Goal: Transaction & Acquisition: Purchase product/service

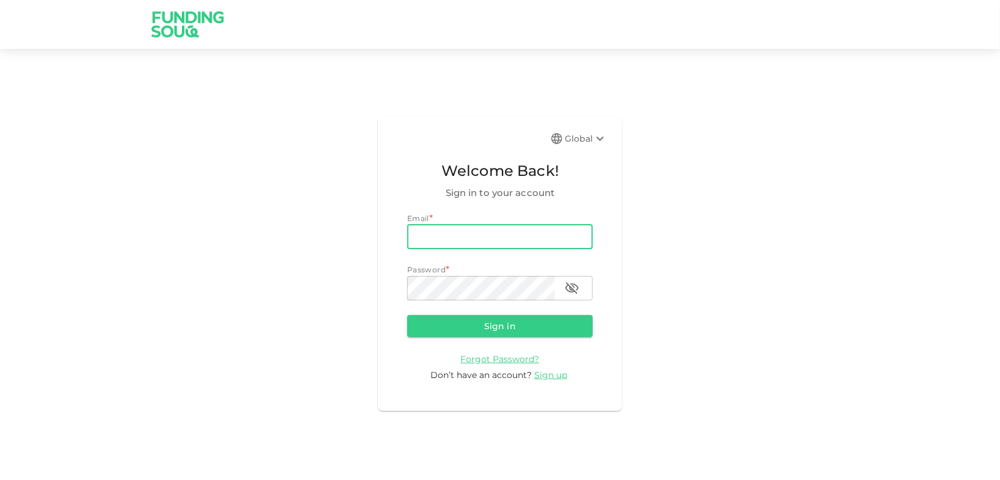
click at [511, 234] on input "email" at bounding box center [500, 237] width 186 height 24
type input "[EMAIL_ADDRESS][DOMAIN_NAME]"
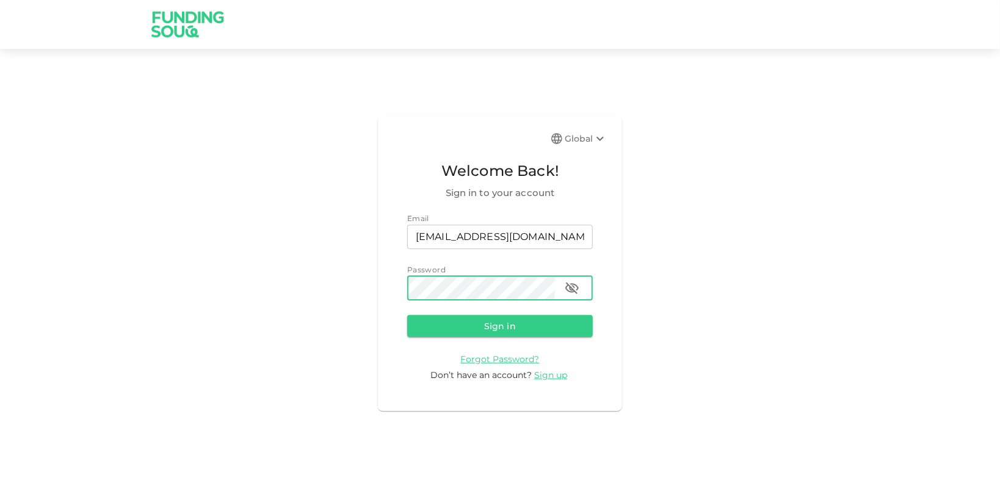
click at [407, 315] on button "Sign in" at bounding box center [500, 326] width 186 height 22
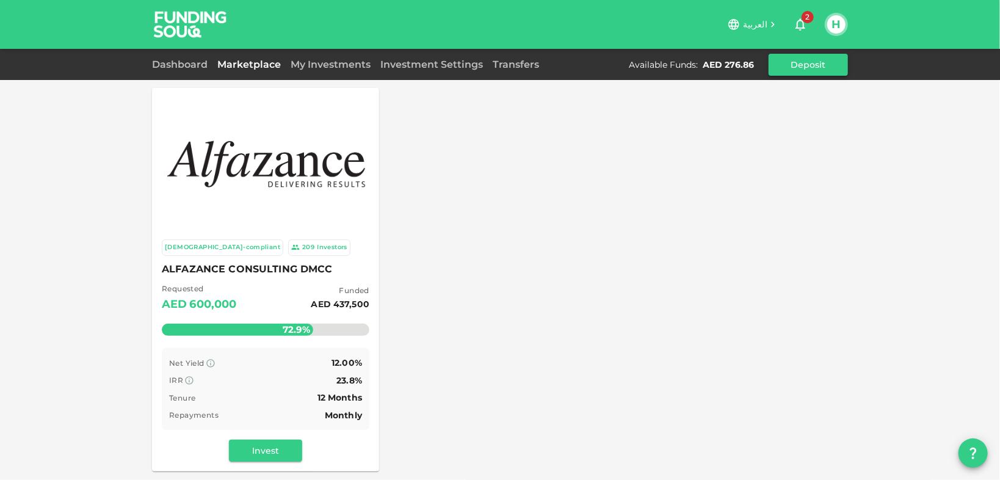
click at [814, 60] on button "Deposit" at bounding box center [807, 65] width 79 height 22
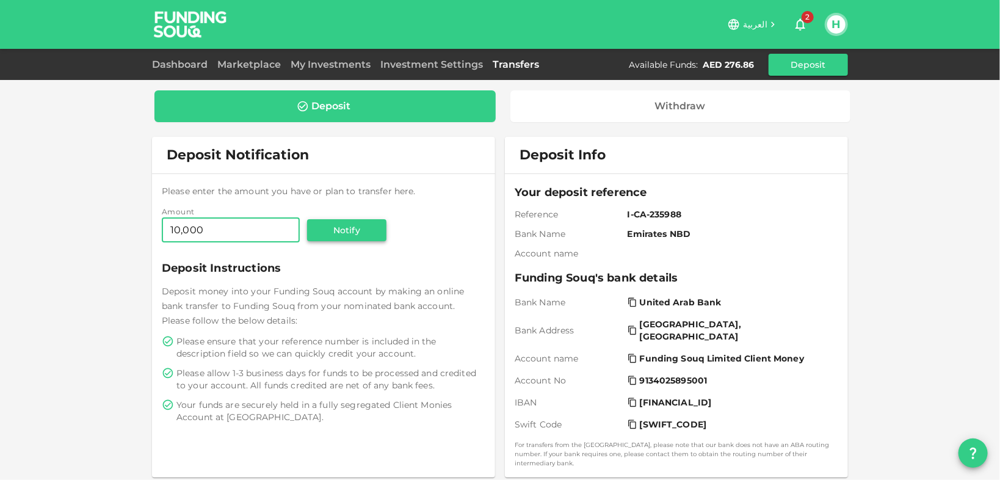
type input "10,000"
click at [330, 231] on button "Notify" at bounding box center [346, 230] width 79 height 22
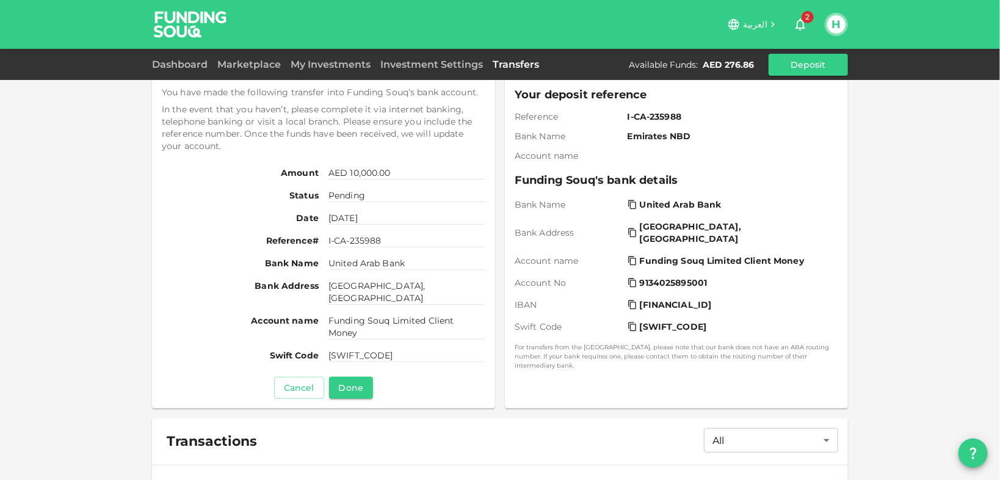
scroll to position [146, 0]
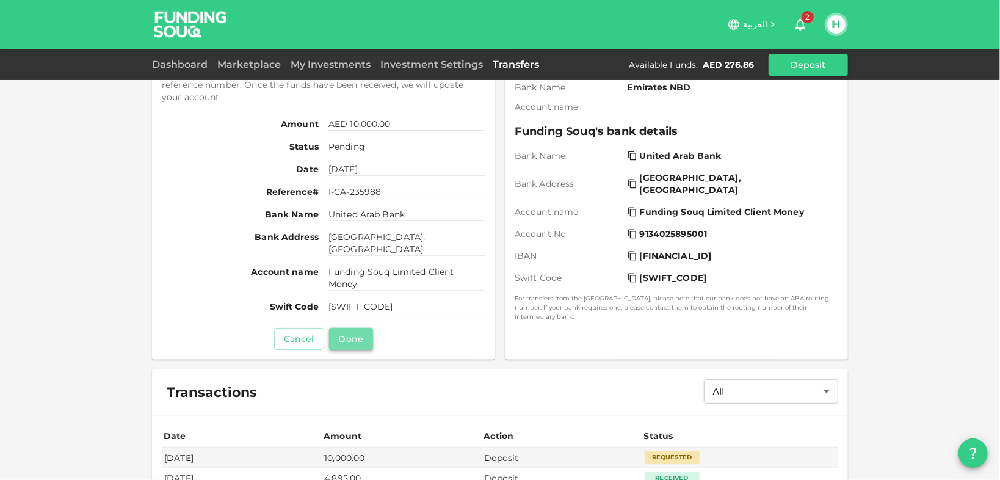
click at [356, 337] on button "Done" at bounding box center [351, 339] width 44 height 22
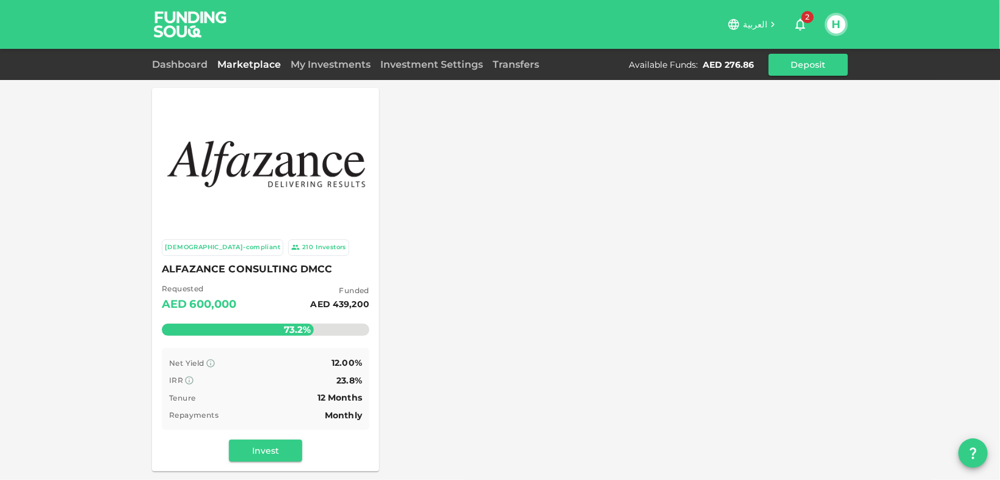
click at [258, 63] on link "Marketplace" at bounding box center [248, 65] width 73 height 12
click at [306, 63] on link "My Investments" at bounding box center [331, 65] width 90 height 12
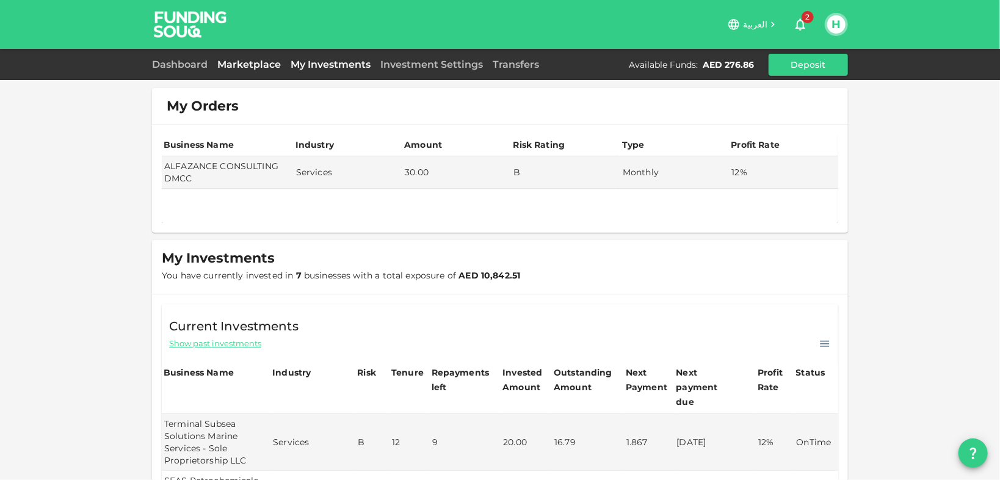
click at [262, 66] on link "Marketplace" at bounding box center [248, 65] width 73 height 12
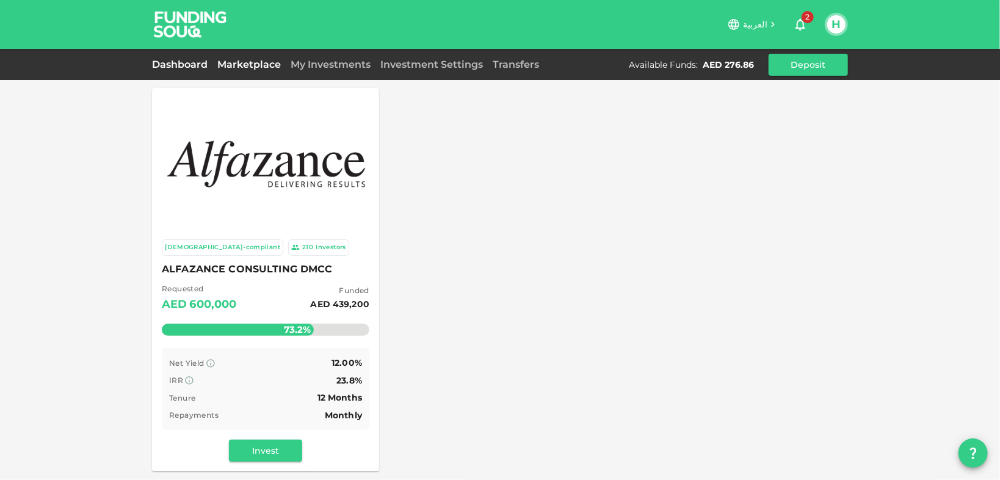
click at [190, 65] on link "Dashboard" at bounding box center [182, 65] width 60 height 12
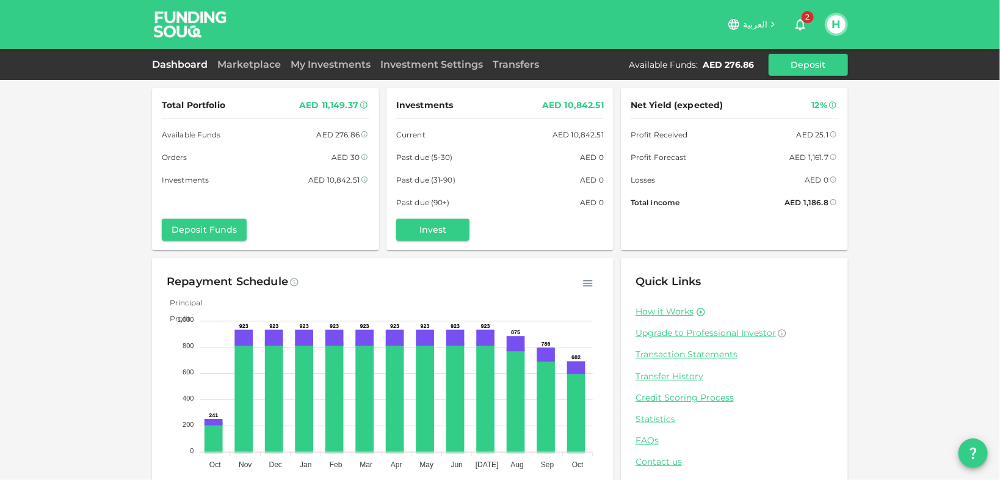
drag, startPoint x: 712, startPoint y: 57, endPoint x: 716, endPoint y: 63, distance: 8.0
click at [712, 57] on div "Available Funds : AED 276.86 Deposit" at bounding box center [738, 65] width 219 height 22
click at [716, 64] on div "AED 276.86" at bounding box center [727, 65] width 51 height 12
click at [300, 65] on link "My Investments" at bounding box center [331, 65] width 90 height 12
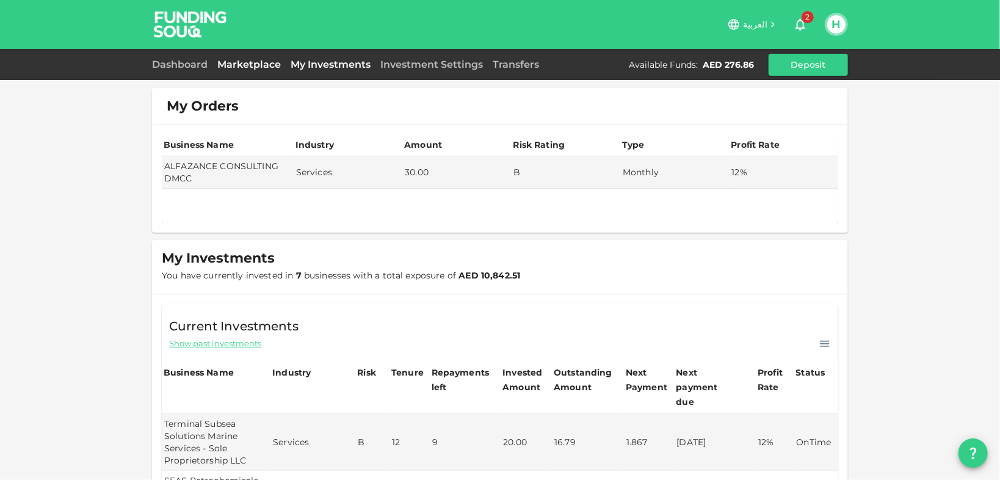
click at [253, 65] on link "Marketplace" at bounding box center [248, 65] width 73 height 12
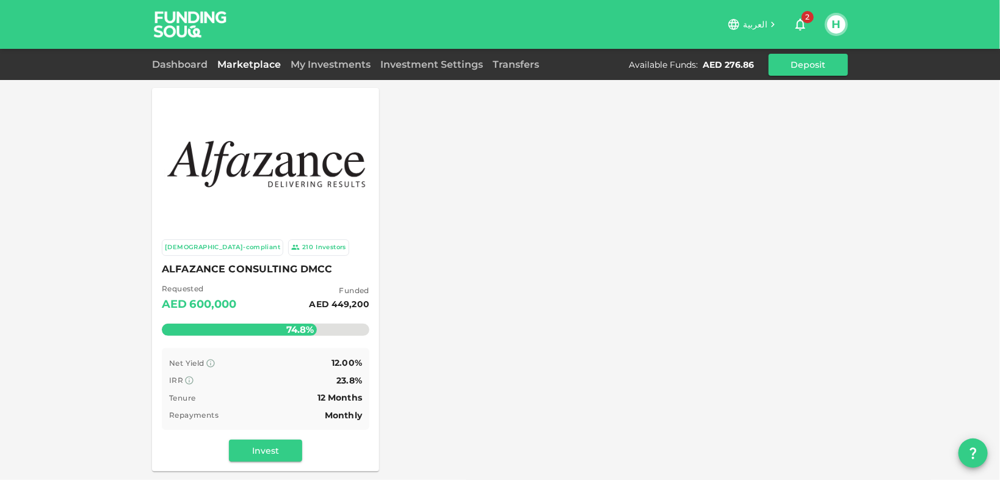
click at [585, 220] on div "Sharia-compliant 210 Investors ALFAZANCE CONSULTING DMCC Requested AED 600,000 …" at bounding box center [500, 279] width 696 height 383
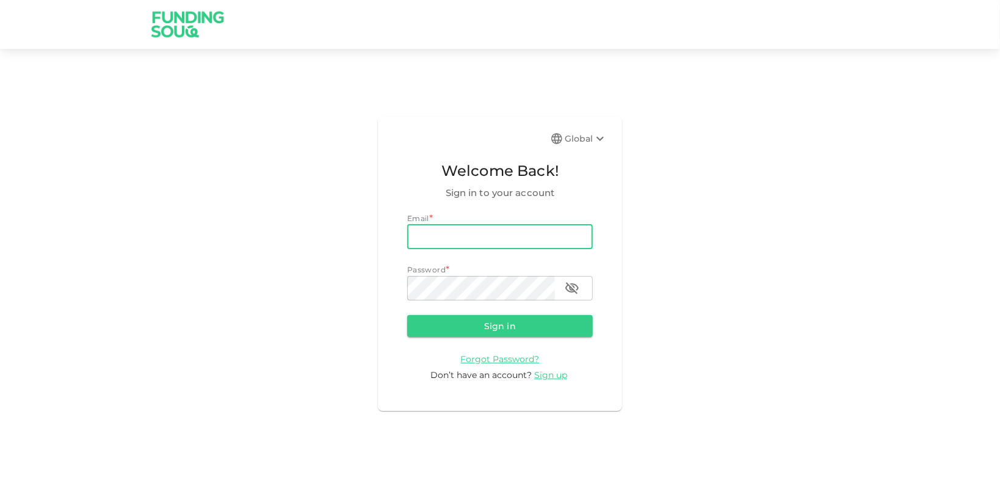
click at [540, 233] on input "email" at bounding box center [500, 237] width 186 height 24
type input "H"
type input "hsadeddin@yahoo.com"
click at [407, 315] on button "Sign in" at bounding box center [500, 326] width 186 height 22
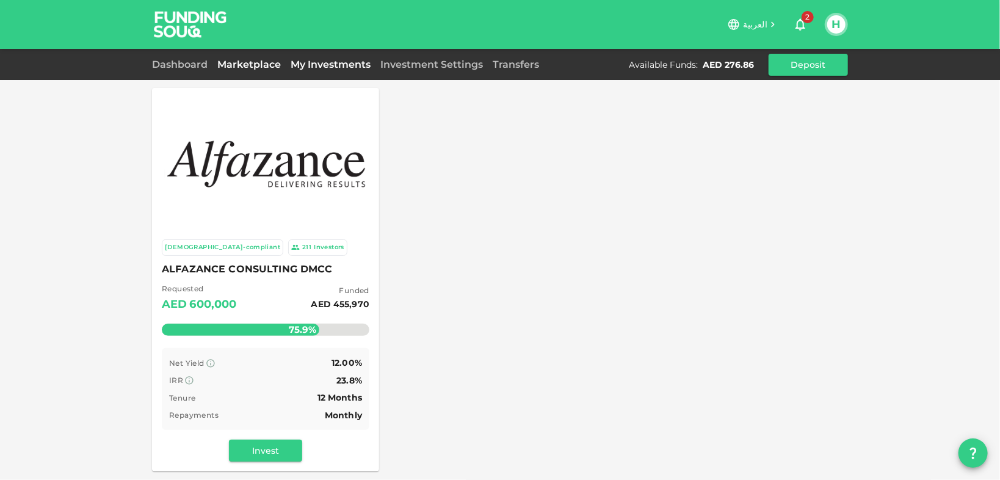
click at [334, 61] on link "My Investments" at bounding box center [331, 65] width 90 height 12
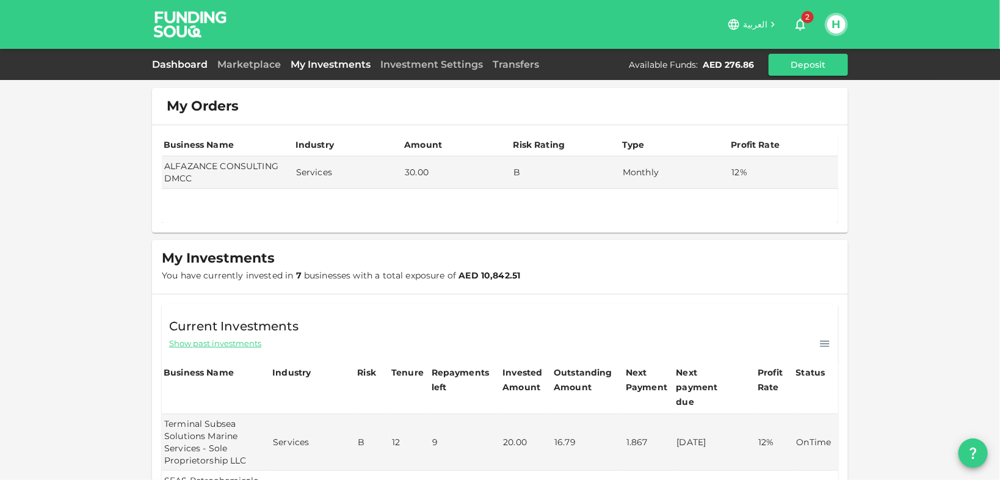
click at [184, 63] on link "Dashboard" at bounding box center [182, 65] width 60 height 12
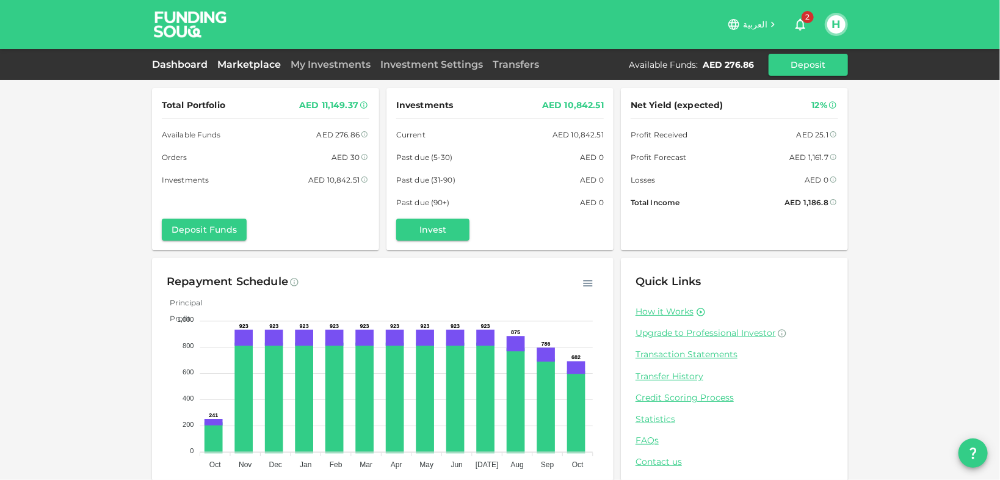
click at [255, 62] on link "Marketplace" at bounding box center [248, 65] width 73 height 12
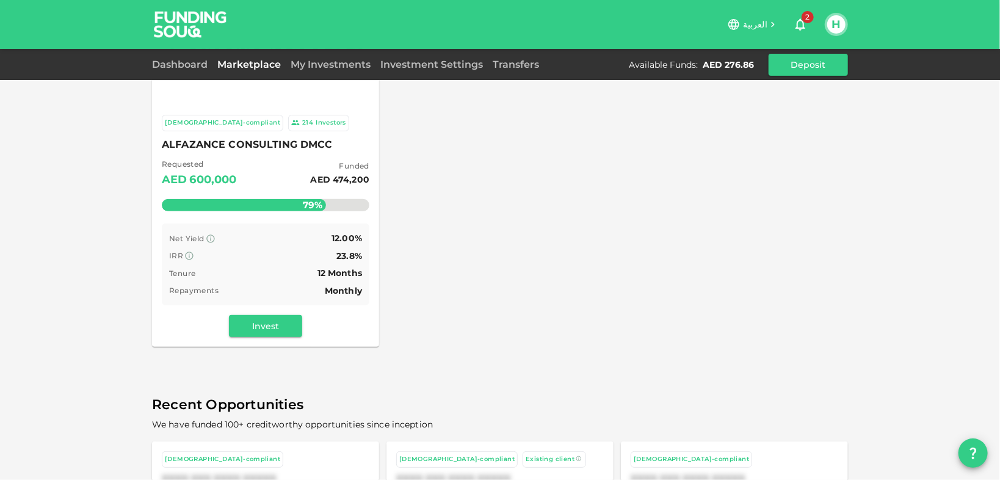
scroll to position [146, 0]
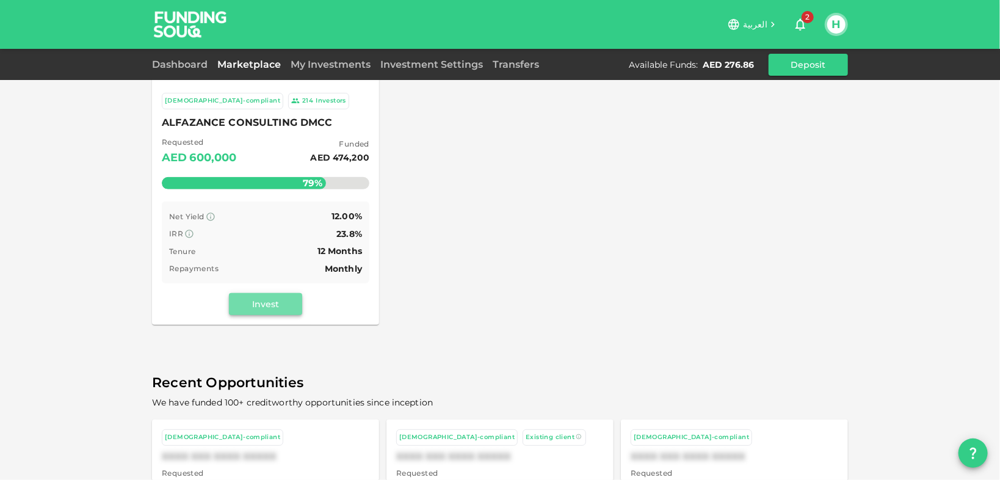
click at [278, 301] on button "Invest" at bounding box center [265, 304] width 73 height 22
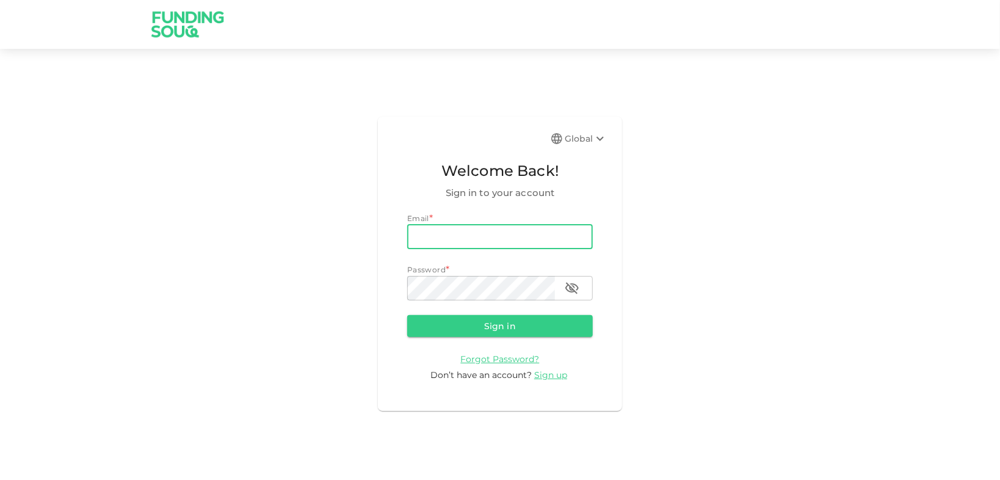
click at [544, 234] on input "email" at bounding box center [500, 237] width 186 height 24
click at [407, 315] on button "Sign in" at bounding box center [500, 326] width 186 height 22
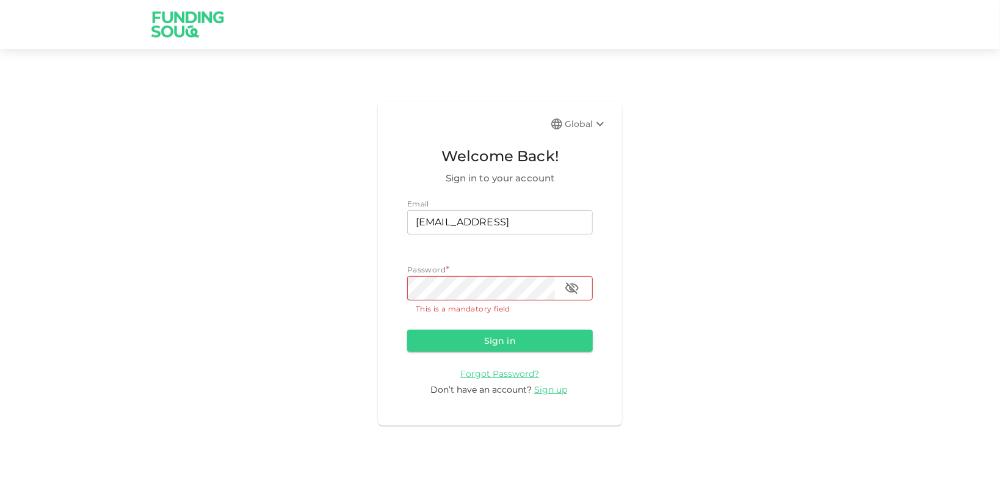
click at [579, 203] on div "Email" at bounding box center [500, 204] width 186 height 12
click at [573, 214] on input "hsadeddin@yahoo.comm" at bounding box center [500, 222] width 186 height 24
type input "hsadeddin@yahoo.com"
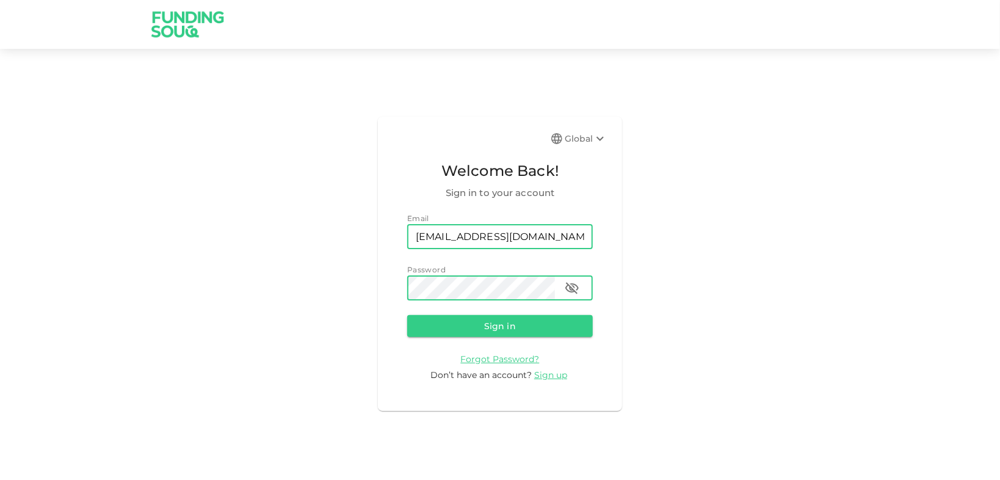
click at [407, 315] on button "Sign in" at bounding box center [500, 326] width 186 height 22
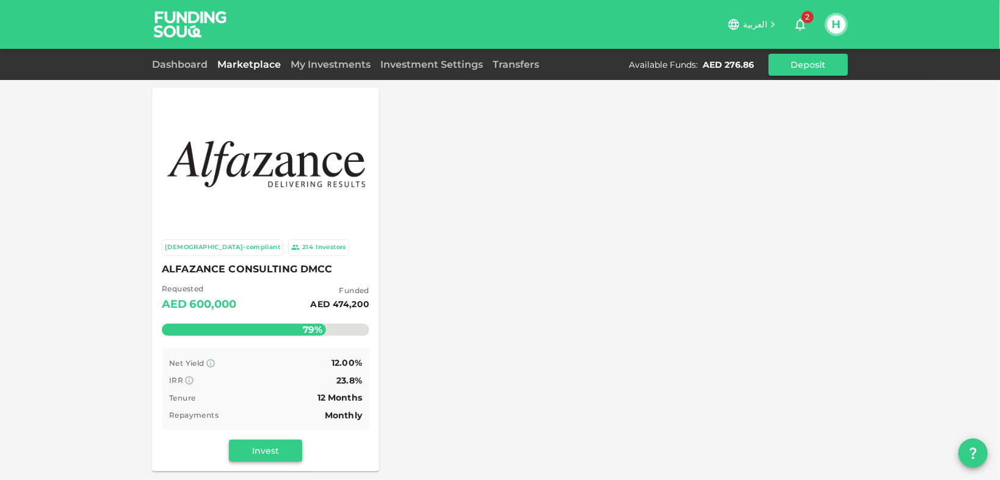
click at [288, 451] on button "Invest" at bounding box center [265, 450] width 73 height 22
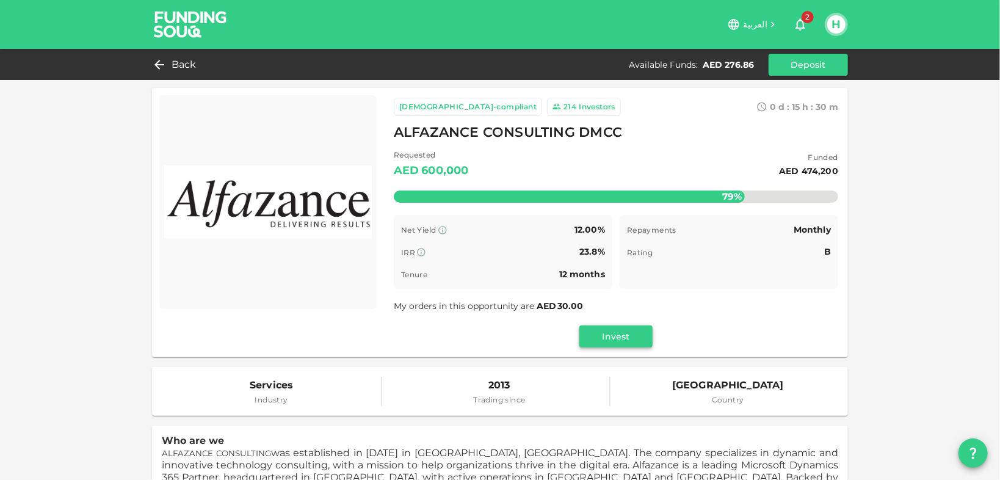
click at [603, 336] on button "Invest" at bounding box center [615, 336] width 73 height 22
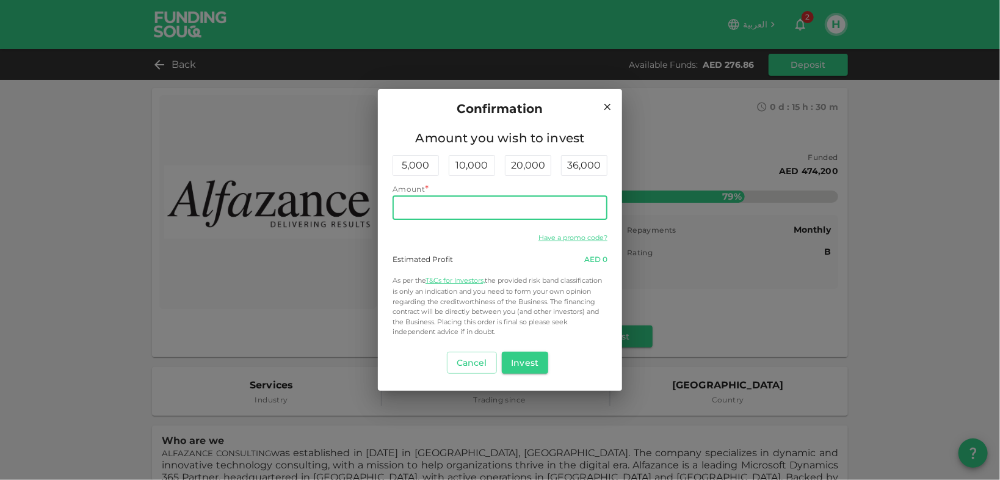
click at [466, 206] on input "Amount" at bounding box center [499, 207] width 215 height 24
type input "270"
click at [509, 366] on button "Invest" at bounding box center [525, 363] width 47 height 22
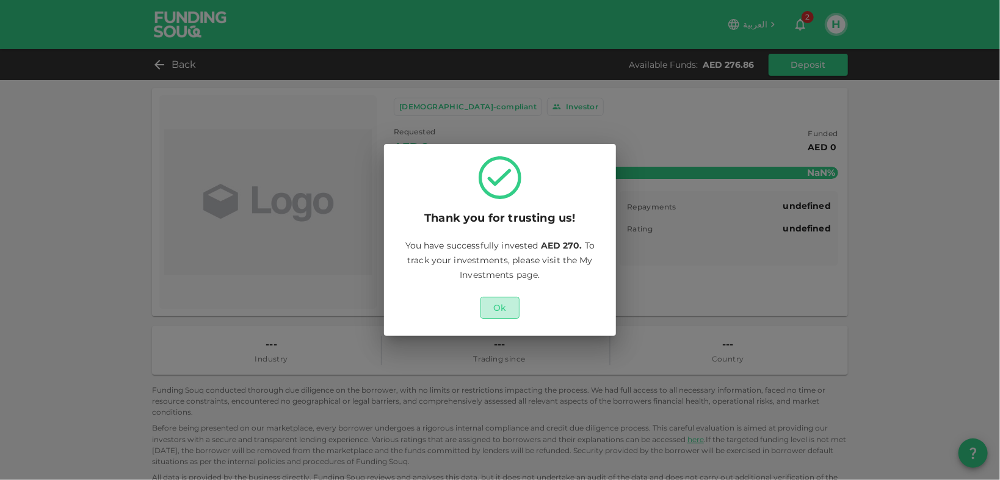
click at [509, 310] on button "Ok" at bounding box center [499, 308] width 39 height 22
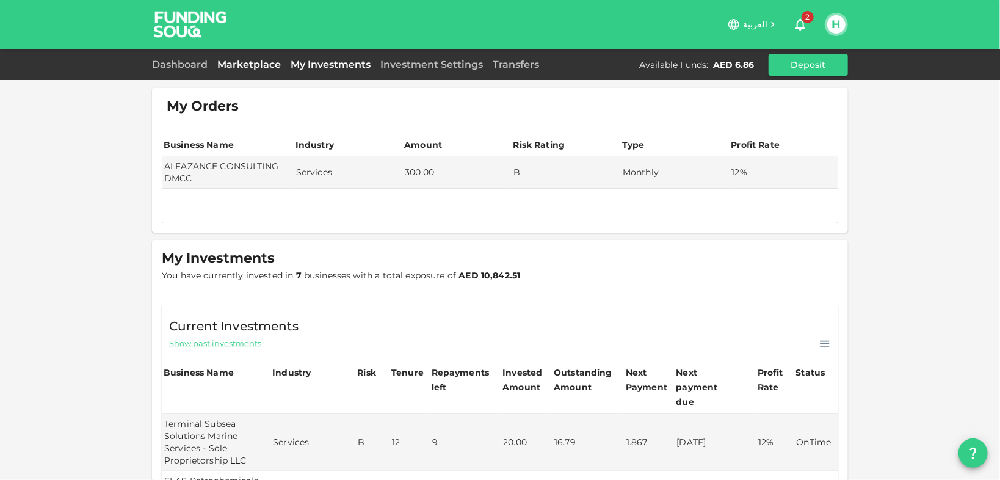
click at [253, 63] on link "Marketplace" at bounding box center [248, 65] width 73 height 12
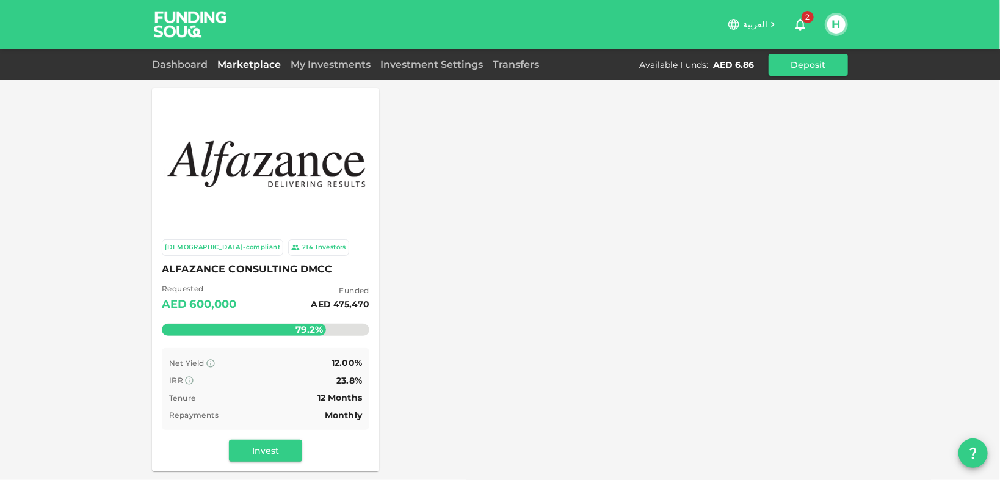
click at [836, 24] on button "H" at bounding box center [836, 24] width 18 height 18
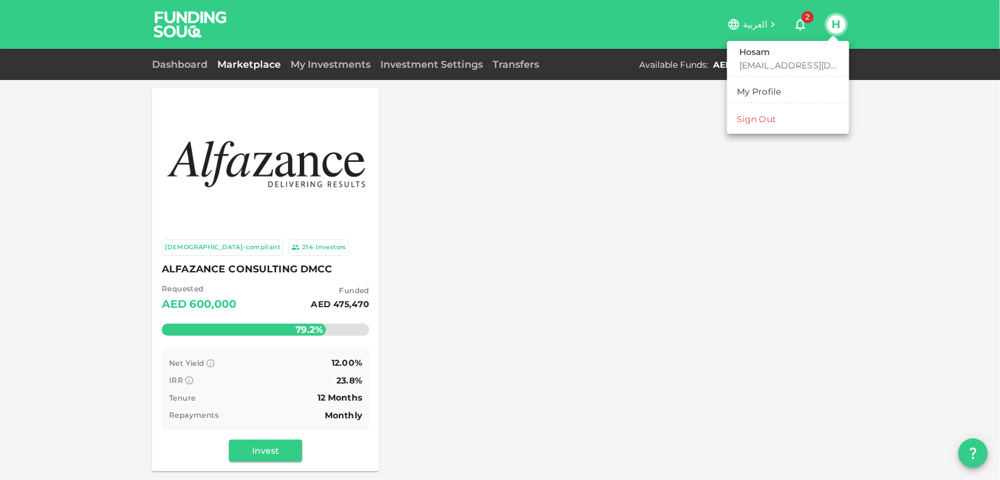
click at [770, 114] on div "Sign Out" at bounding box center [756, 119] width 39 height 12
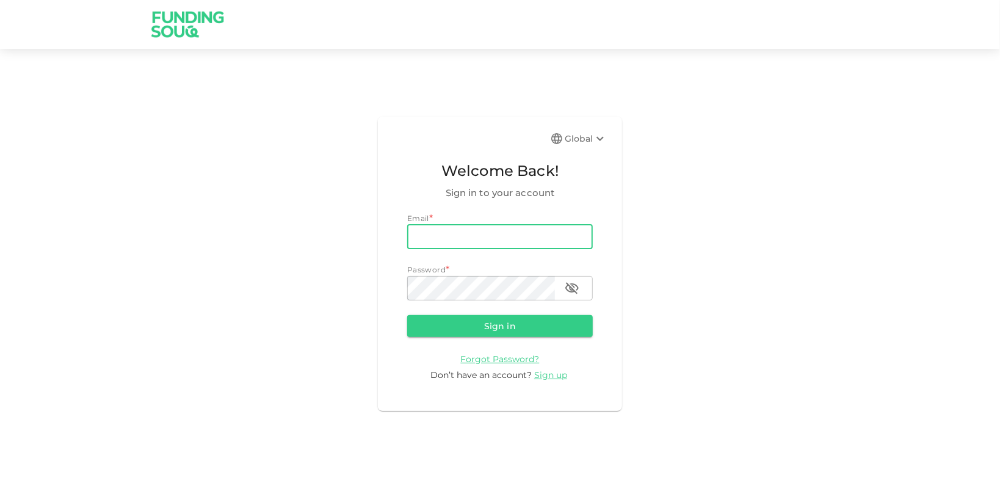
click at [577, 237] on input "email" at bounding box center [500, 237] width 186 height 24
type input "[EMAIL_ADDRESS][DOMAIN_NAME]"
click at [407, 315] on button "Sign in" at bounding box center [500, 326] width 186 height 22
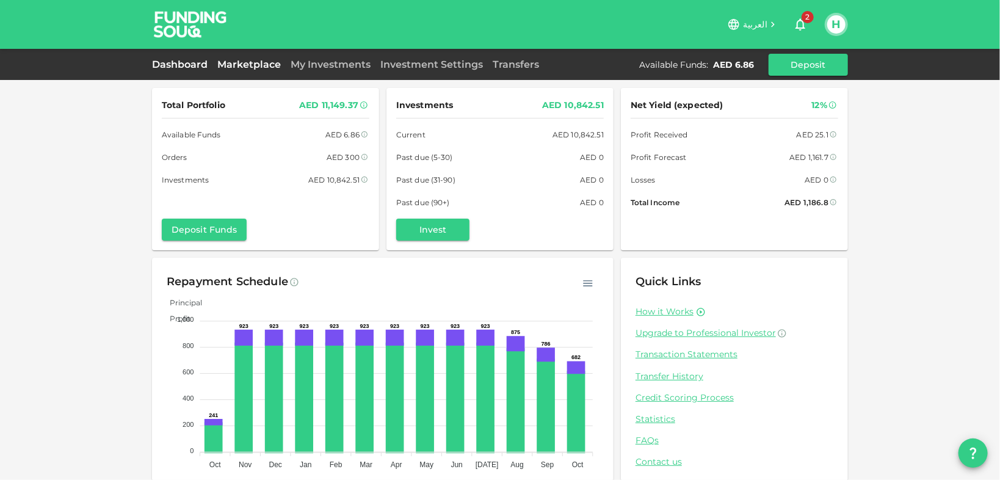
click at [258, 64] on link "Marketplace" at bounding box center [248, 65] width 73 height 12
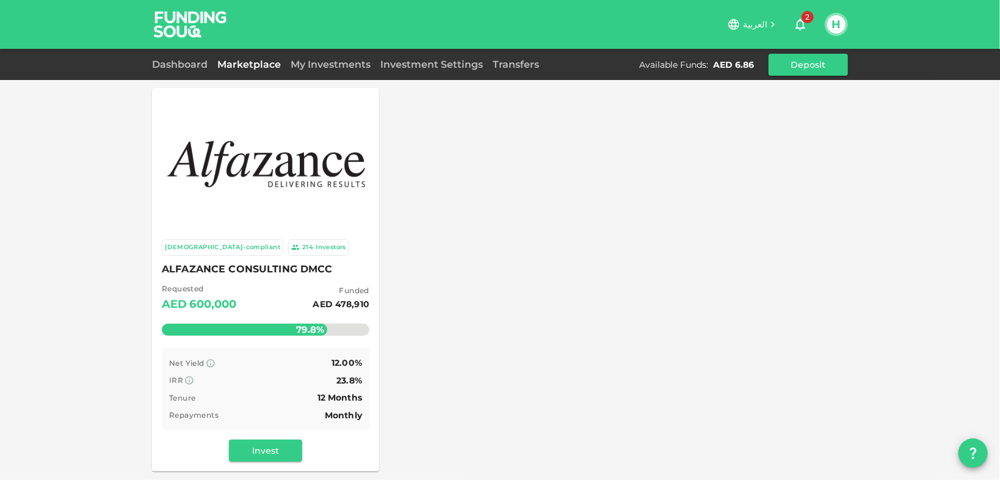
click at [831, 26] on button "H" at bounding box center [836, 24] width 18 height 18
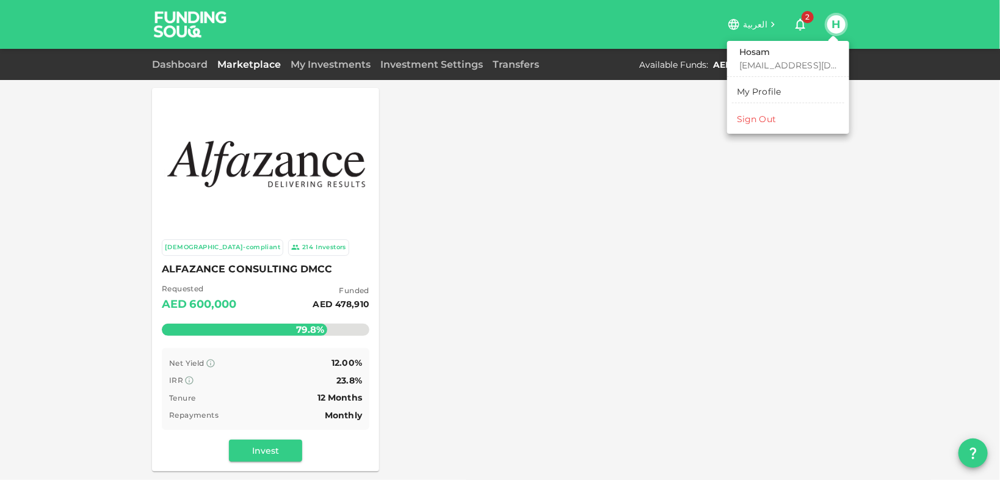
click at [778, 114] on li "Sign Out" at bounding box center [788, 119] width 112 height 20
